Goal: Task Accomplishment & Management: Manage account settings

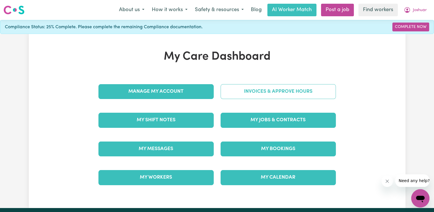
click at [229, 95] on link "Invoices & Approve Hours" at bounding box center [278, 91] width 115 height 15
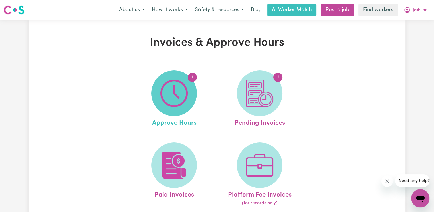
click at [184, 98] on img at bounding box center [174, 93] width 27 height 27
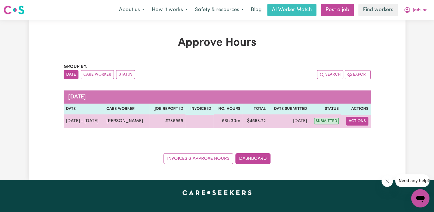
click at [358, 123] on button "Actions" at bounding box center [358, 121] width 22 height 9
click at [360, 134] on link "View Job Report" at bounding box center [370, 134] width 49 height 11
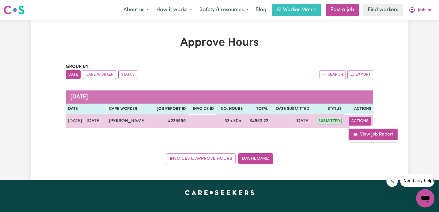
select select "pm"
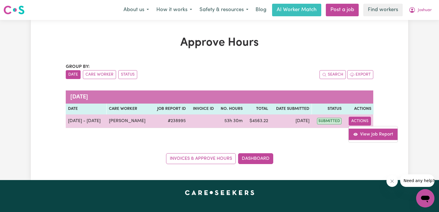
select select "pm"
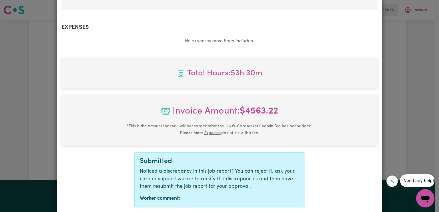
scroll to position [585, 0]
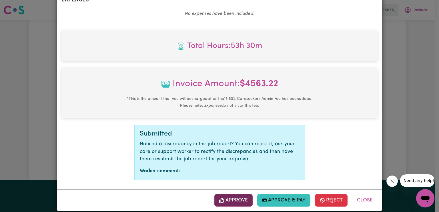
click at [236, 194] on button "Approve" at bounding box center [233, 200] width 38 height 13
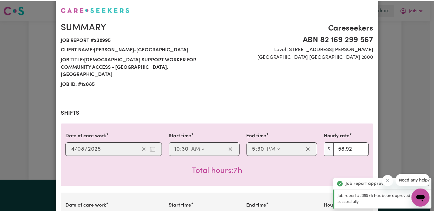
scroll to position [0, 0]
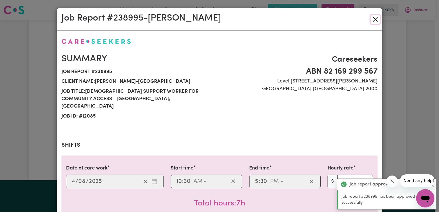
click at [371, 20] on button "Close" at bounding box center [375, 19] width 9 height 9
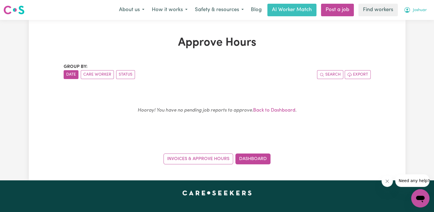
click at [417, 10] on span "Joshuar" at bounding box center [420, 10] width 14 height 6
click at [409, 31] on link "Logout" at bounding box center [408, 32] width 45 height 11
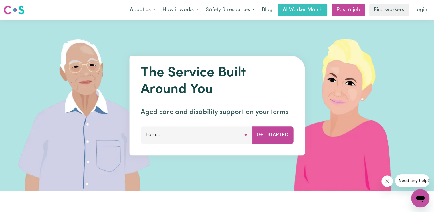
click at [419, 10] on link "Login" at bounding box center [421, 10] width 20 height 13
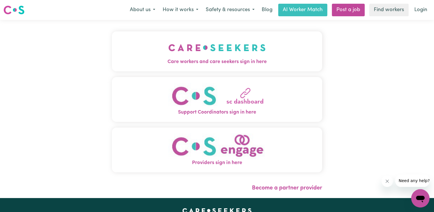
click at [191, 54] on img "Care workers and care seekers sign in here" at bounding box center [217, 47] width 97 height 21
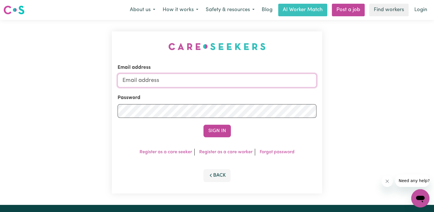
click at [205, 82] on input "Email address" at bounding box center [217, 81] width 199 height 14
drag, startPoint x: 151, startPoint y: 82, endPoint x: 188, endPoint y: 101, distance: 41.4
click at [207, 83] on input "superuser~ce" at bounding box center [217, 81] width 199 height 14
paste input "[EMAIL_ADDRESS][DOMAIN_NAME]"
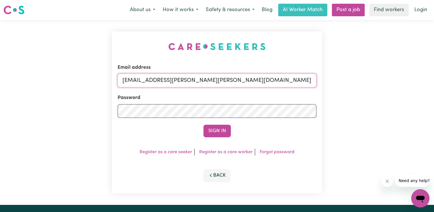
type input "[EMAIL_ADDRESS][PERSON_NAME][PERSON_NAME][DOMAIN_NAME]"
click at [204, 125] on button "Sign In" at bounding box center [217, 131] width 27 height 13
